Goal: Answer question/provide support: Share knowledge or assist other users

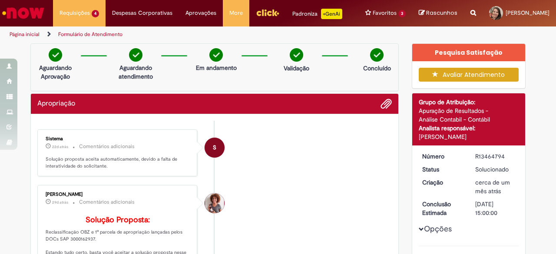
scroll to position [435, 0]
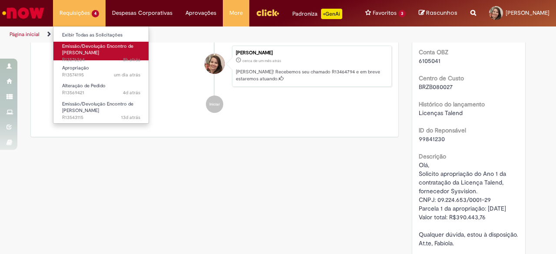
click at [99, 46] on span "Emissão/Devolução Encontro de [PERSON_NAME]" at bounding box center [97, 49] width 71 height 13
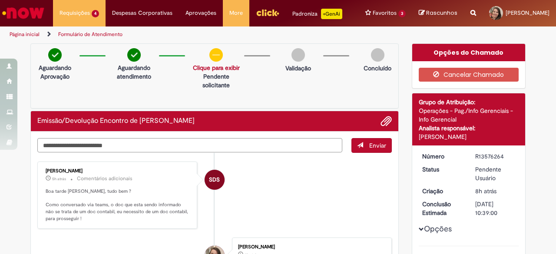
click at [307, 146] on textarea "Digite sua mensagem aqui..." at bounding box center [189, 145] width 305 height 14
paste textarea "**********"
type textarea "**********"
click at [377, 144] on span "Enviar" at bounding box center [377, 146] width 17 height 8
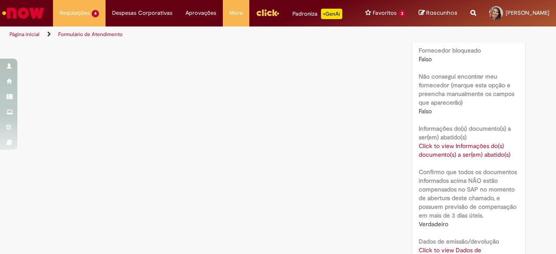
scroll to position [577, 0]
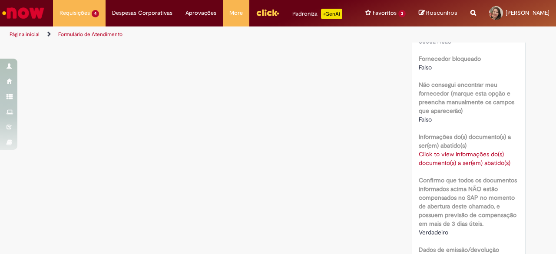
click at [474, 157] on link "Click to view Informações do(s) documento(s) a ser(em) abatido(s)" at bounding box center [465, 158] width 92 height 17
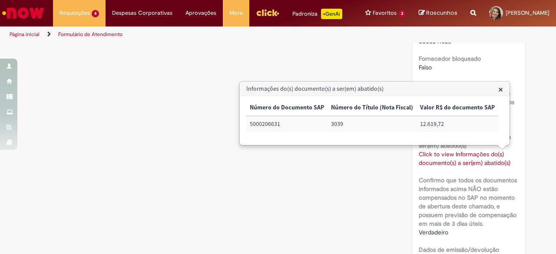
click at [271, 125] on td "5000206631" at bounding box center [286, 124] width 81 height 16
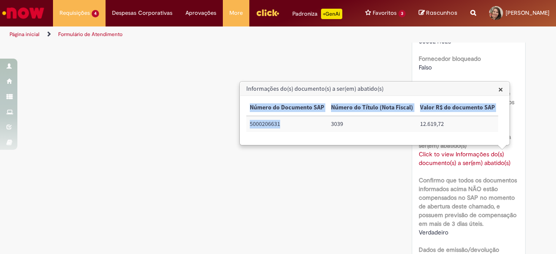
drag, startPoint x: 281, startPoint y: 125, endPoint x: 240, endPoint y: 126, distance: 40.9
click at [240, 126] on div "Informações do(s) documento(s) a ser(em) abatido(s) × Número do Documento SAP N…" at bounding box center [374, 113] width 271 height 64
copy table "Número do Documento SAP Número do Título (Nota Fiscal) Valor R$ do documento SA…"
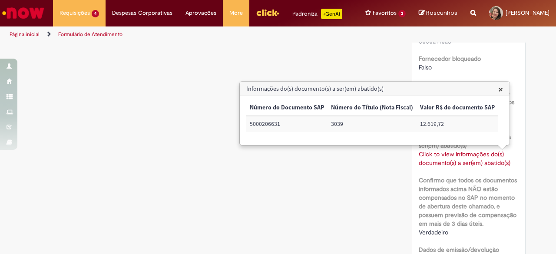
click at [333, 146] on div "Verificar Código de Barras Aguardando Aprovação Aguardando atendimento Validaçã…" at bounding box center [278, 154] width 508 height 1375
click at [498, 93] on span "×" at bounding box center [500, 89] width 5 height 12
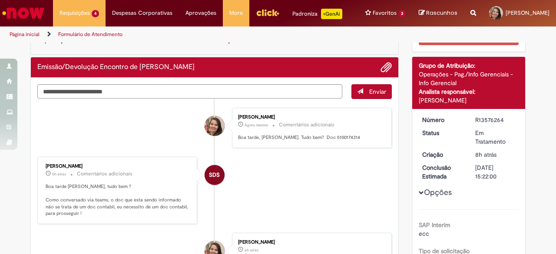
scroll to position [0, 0]
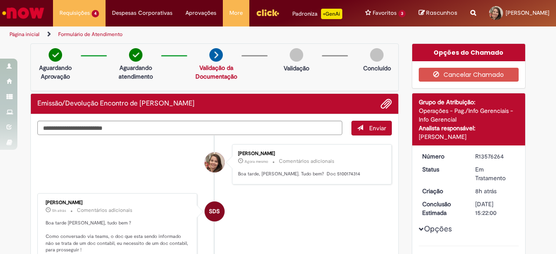
click at [419, 229] on span "Opções para R13576264" at bounding box center [421, 229] width 5 height 5
